Goal: Find specific page/section: Find specific page/section

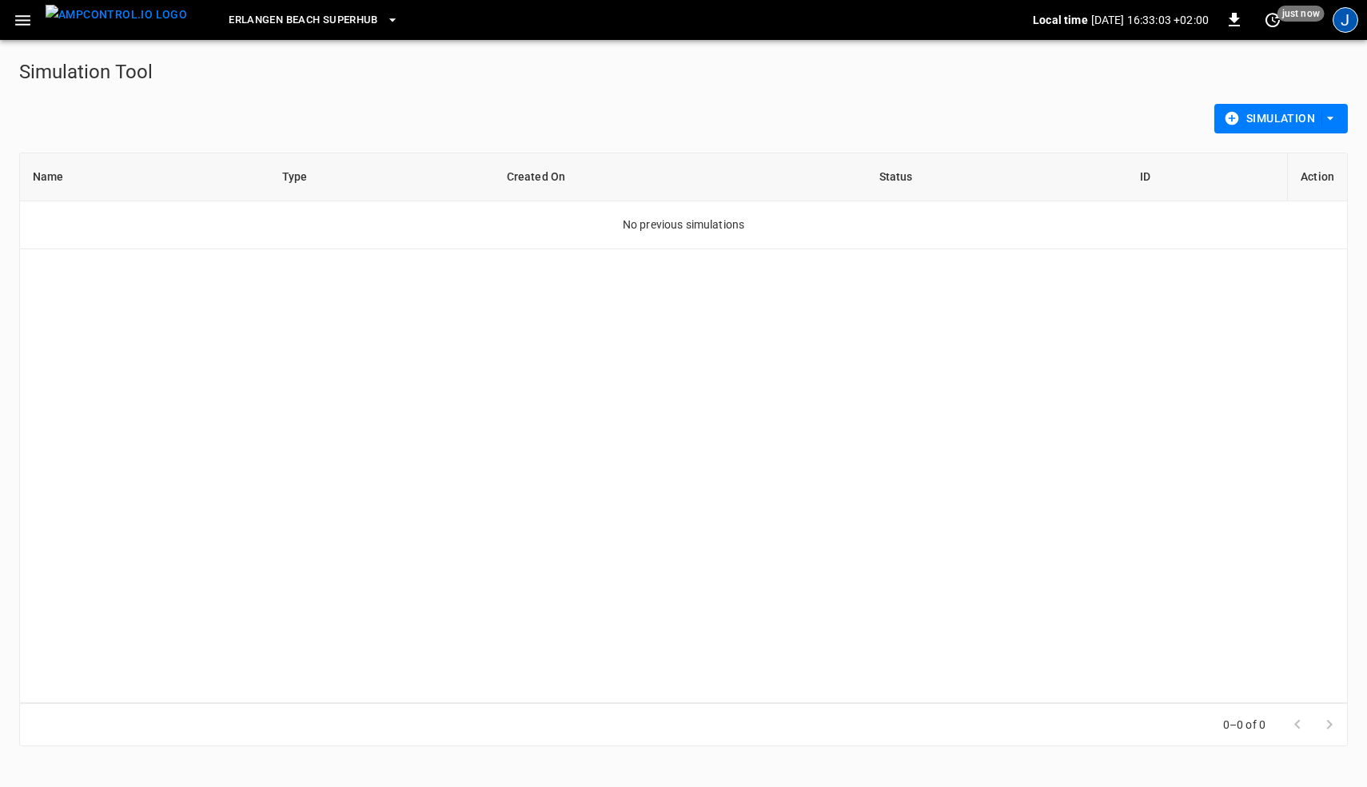
click at [1337, 23] on div "J" at bounding box center [1345, 20] width 26 height 26
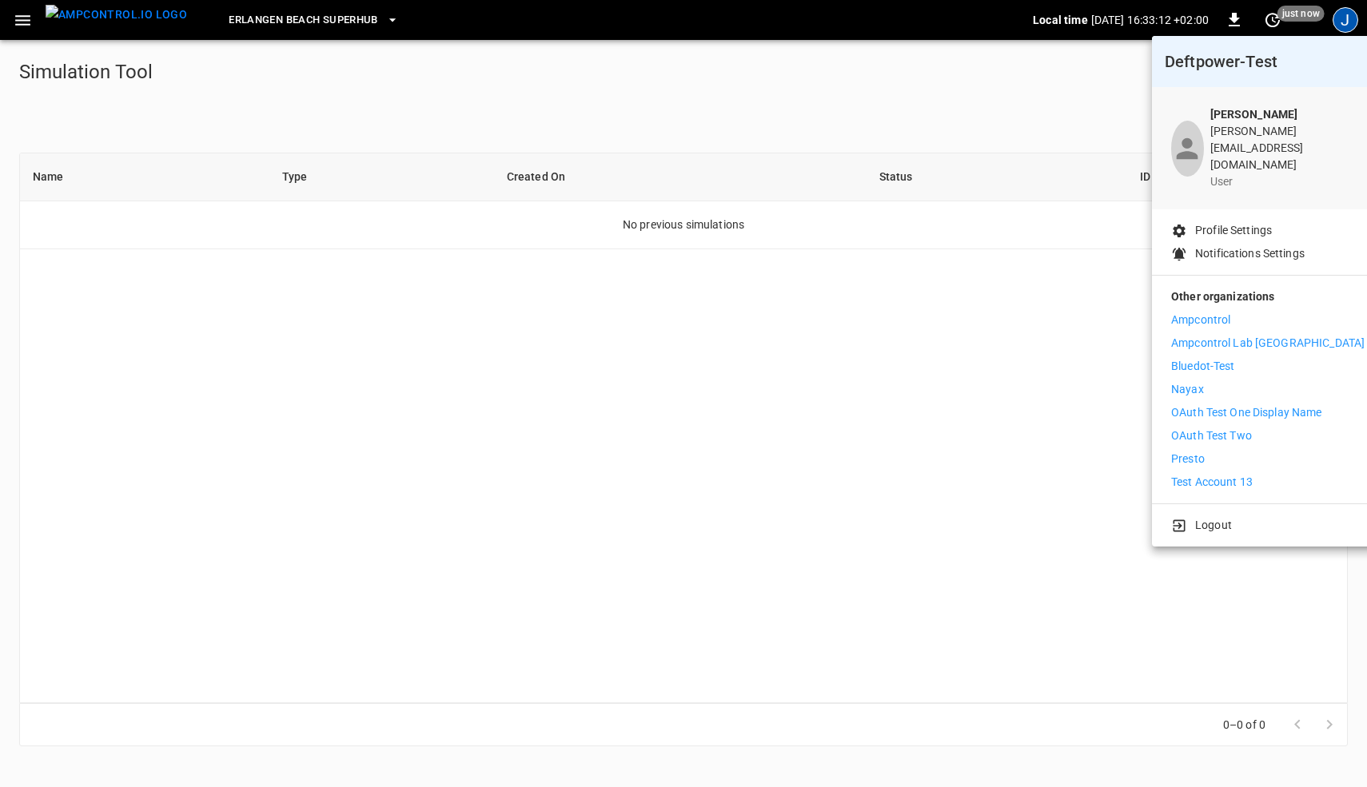
click at [21, 23] on div at bounding box center [683, 393] width 1367 height 787
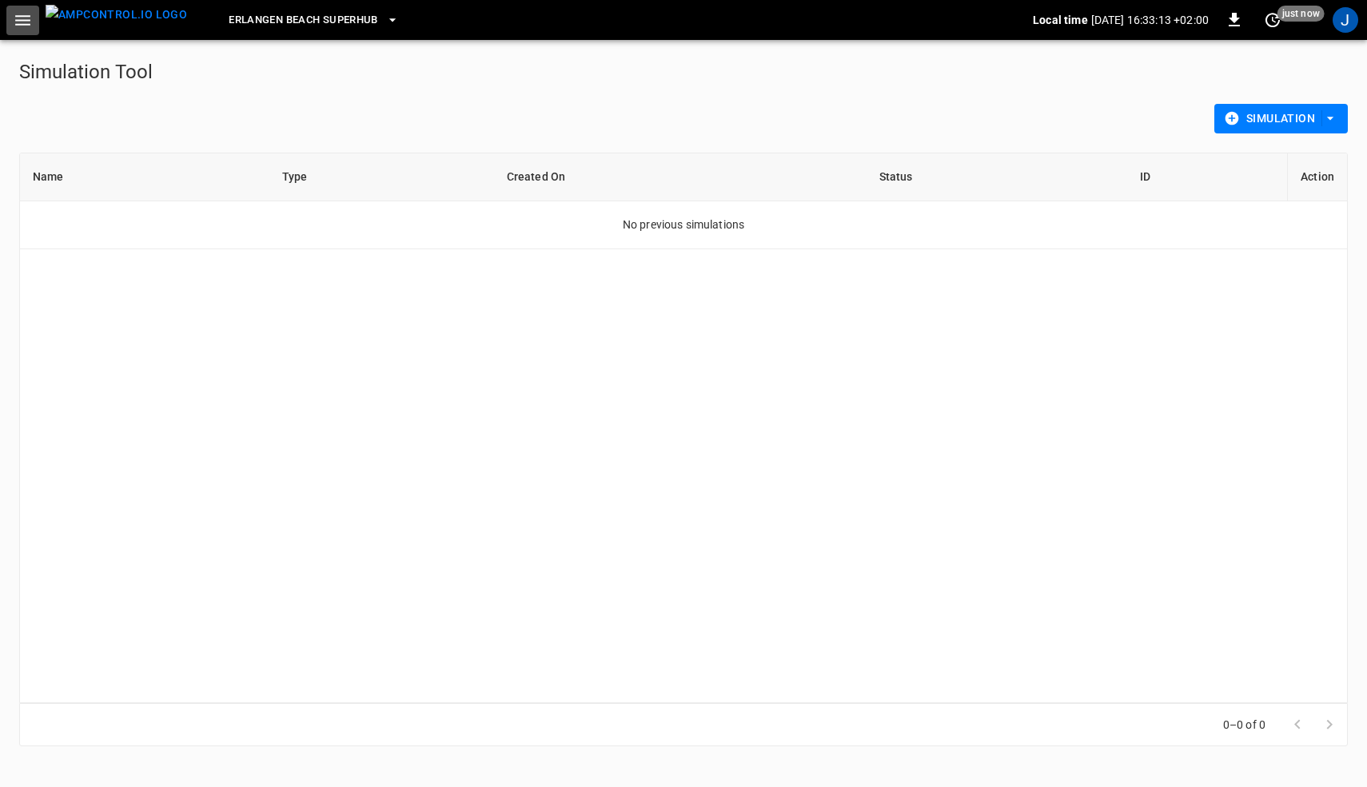
click at [29, 22] on icon "button" at bounding box center [23, 20] width 20 height 20
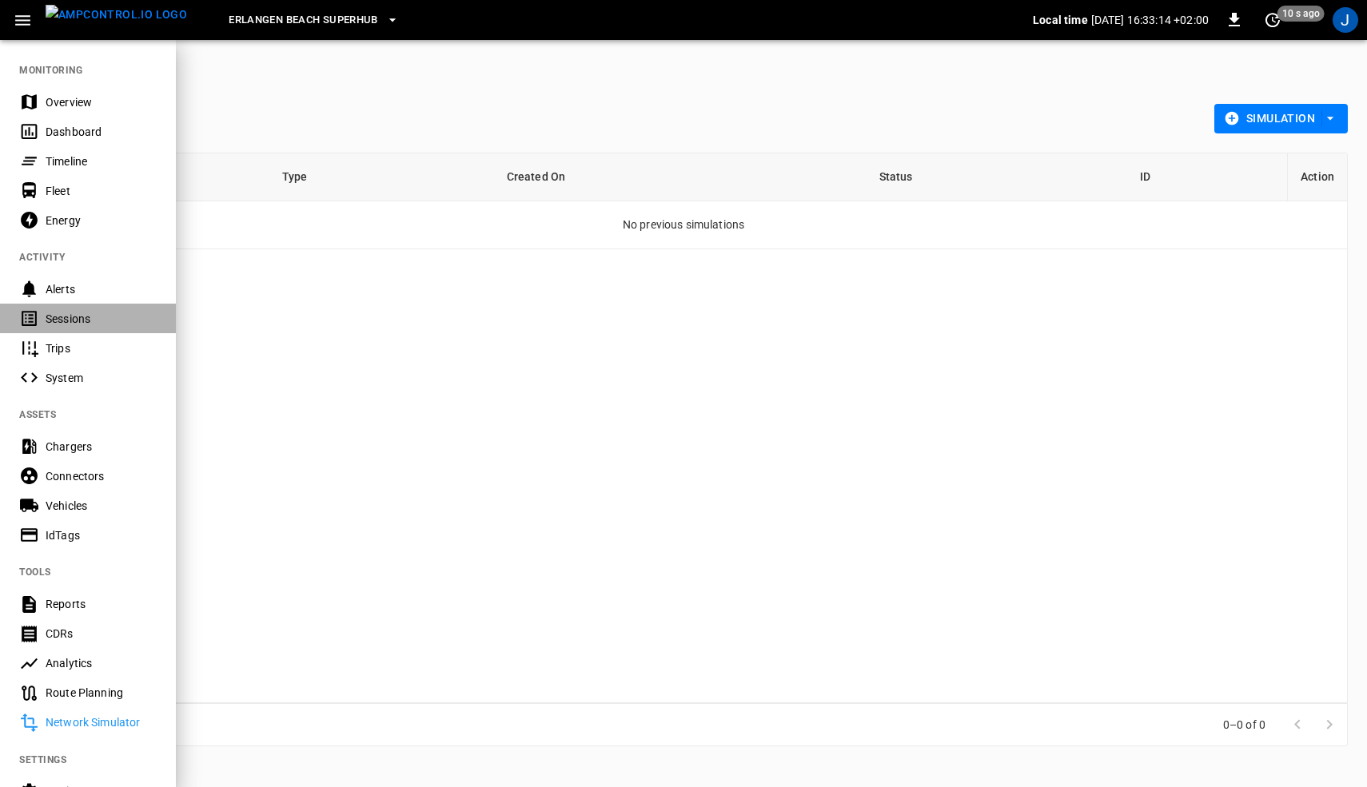
click at [82, 315] on div "Sessions" at bounding box center [101, 319] width 111 height 16
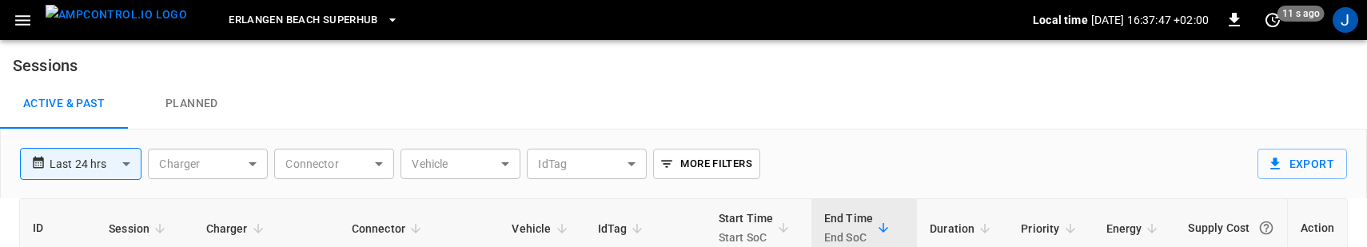
click at [778, 78] on div "Active & Past Planned" at bounding box center [683, 103] width 1367 height 51
click at [1341, 28] on div "J" at bounding box center [1345, 20] width 26 height 26
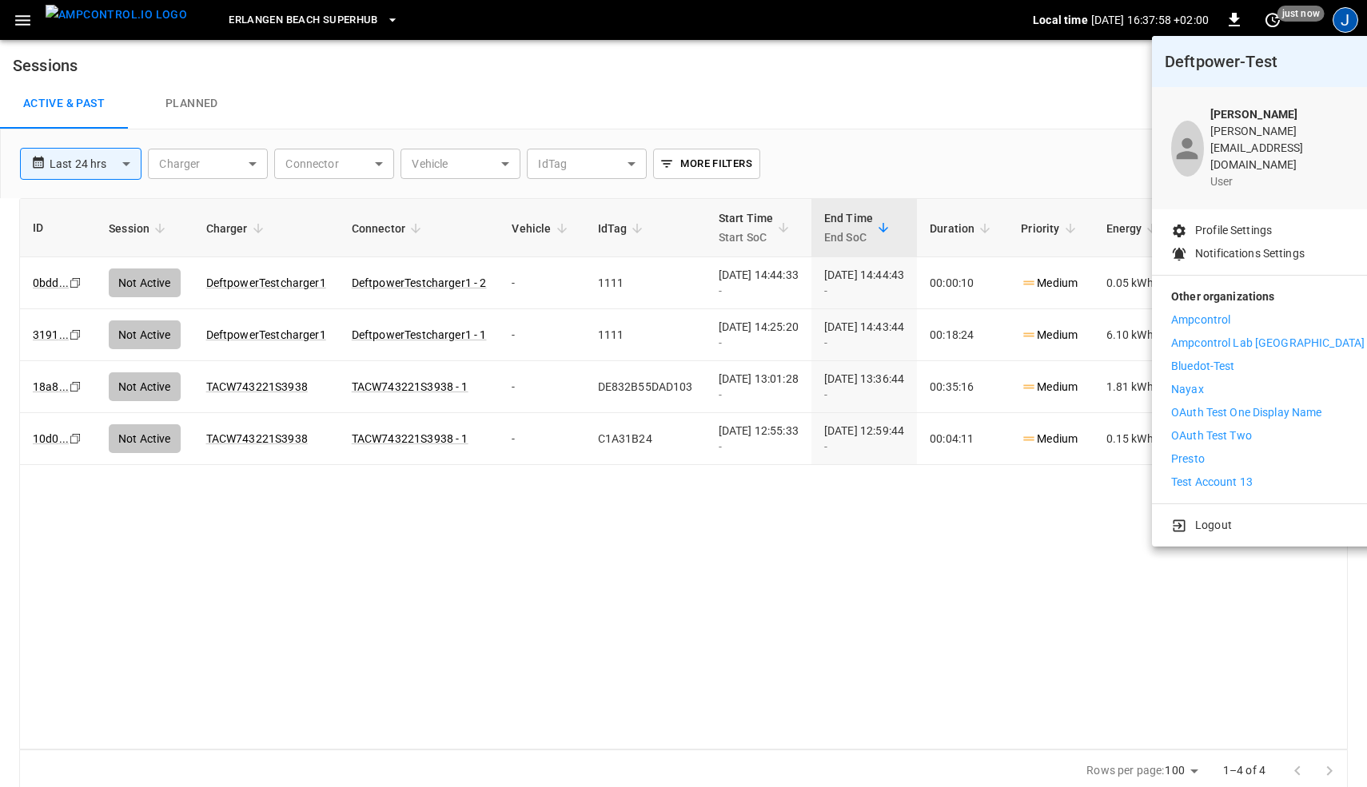
click at [1184, 451] on p "Presto" at bounding box center [1188, 459] width 34 height 17
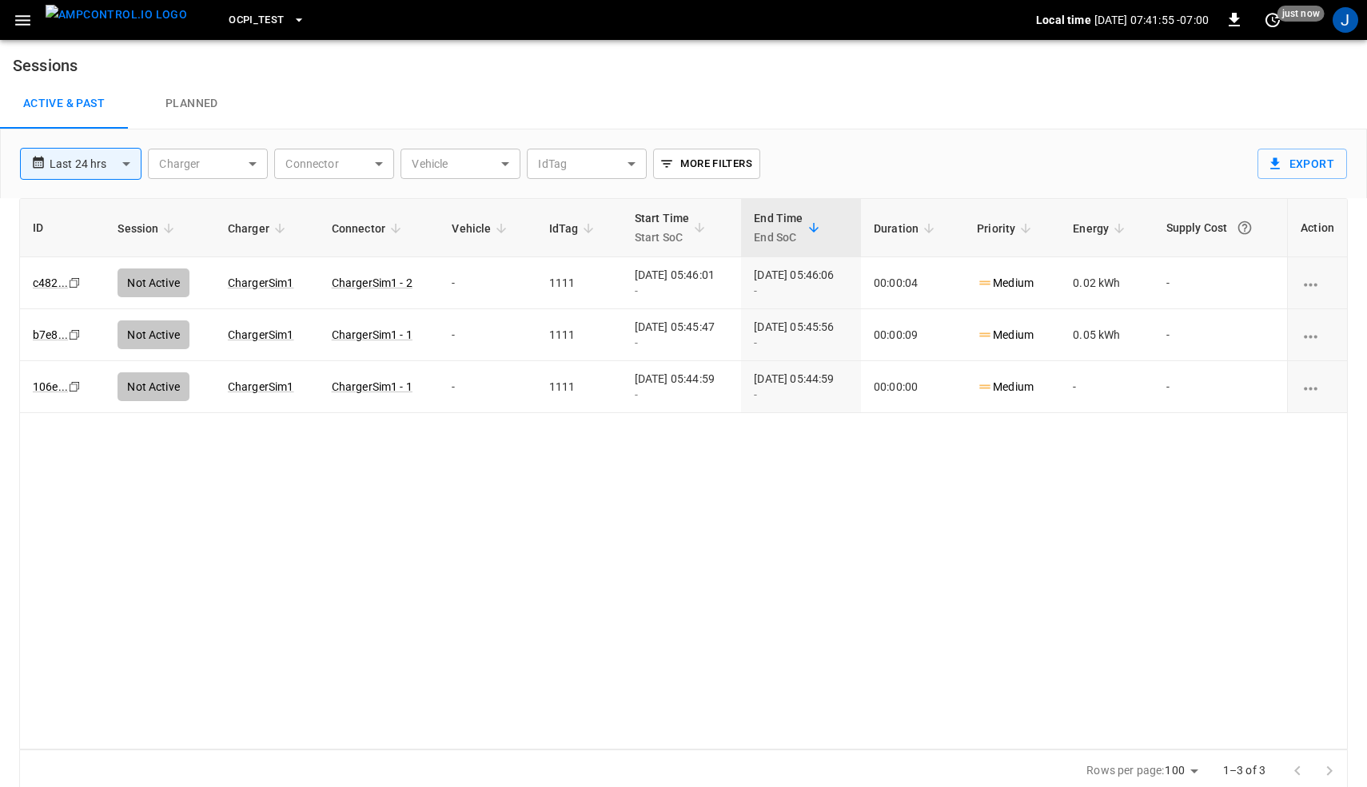
click at [1335, 30] on div "J" at bounding box center [1345, 20] width 30 height 30
click at [1337, 27] on div "J" at bounding box center [1345, 20] width 26 height 26
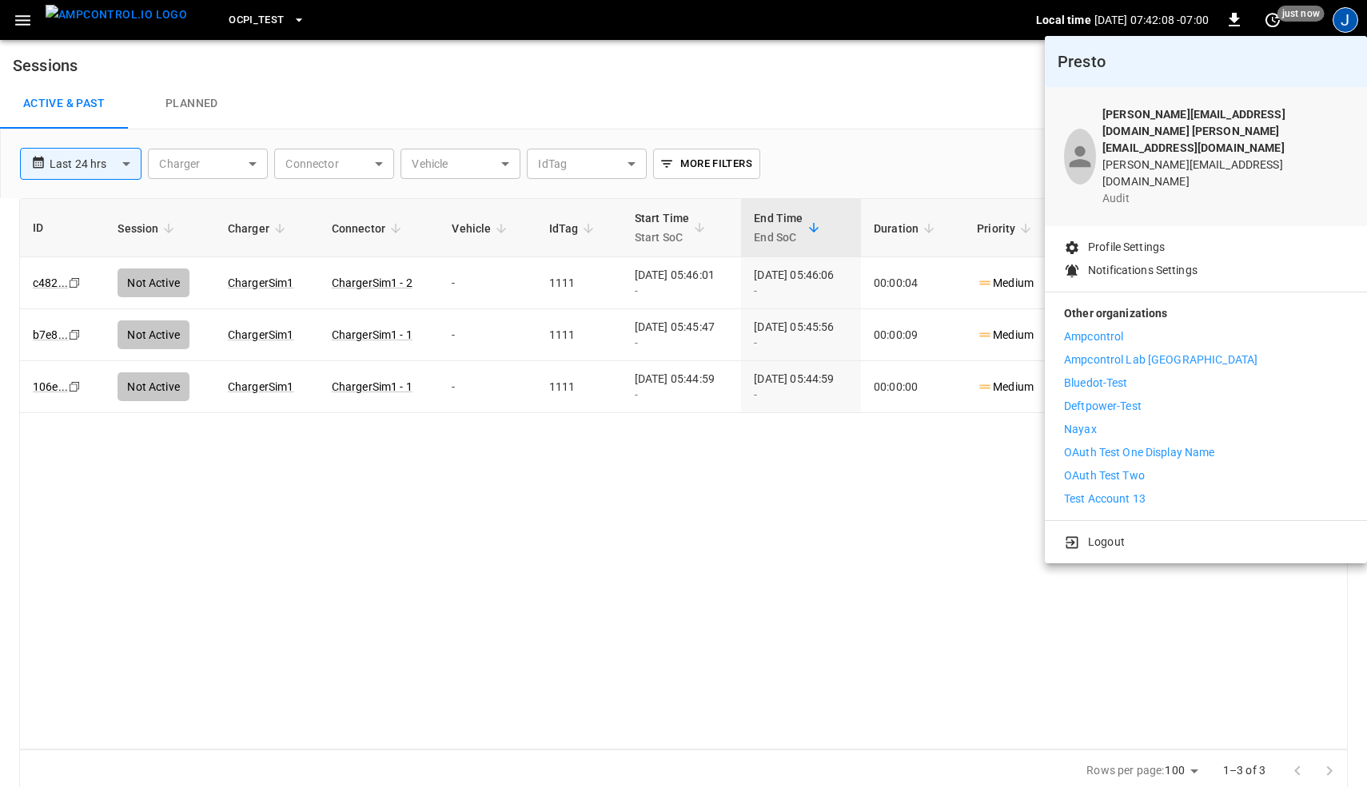
click at [869, 117] on div at bounding box center [683, 393] width 1367 height 787
